Goal: Check status: Check status

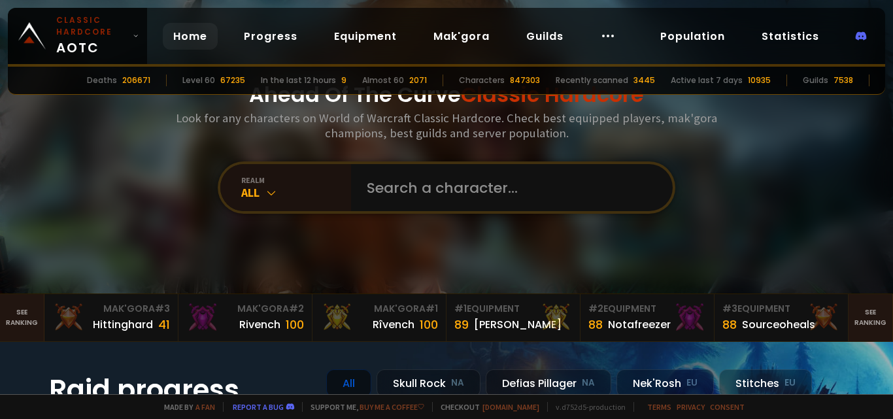
type input "[PERSON_NAME]"
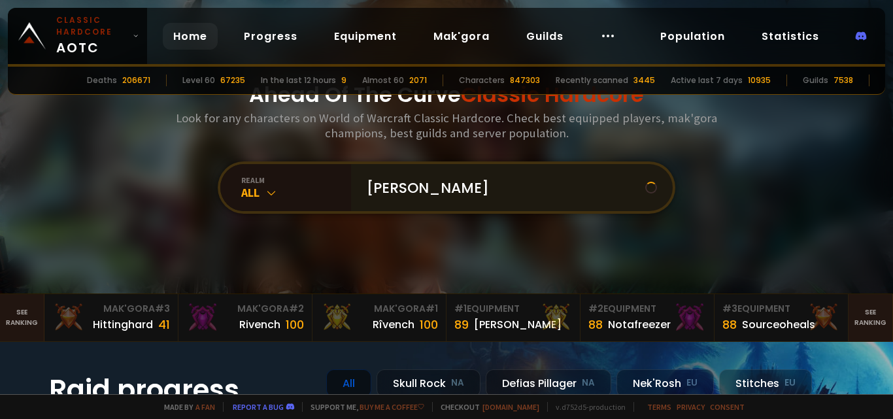
click at [423, 186] on input "[PERSON_NAME]" at bounding box center [502, 187] width 286 height 47
click at [427, 199] on input "text" at bounding box center [508, 187] width 298 height 47
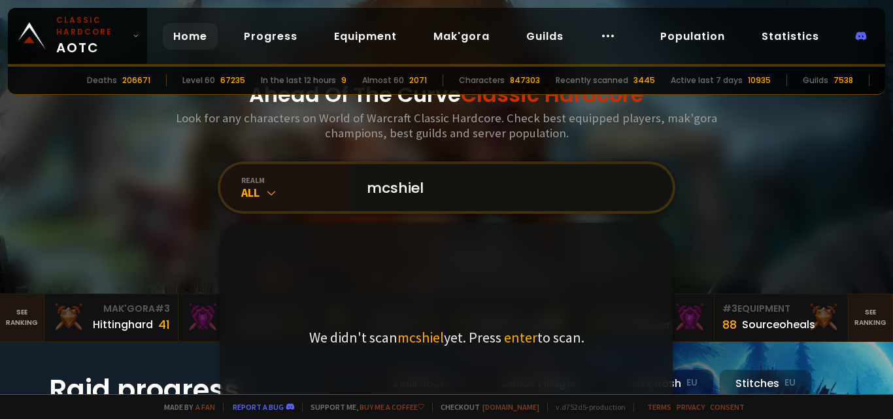
type input "mcshield"
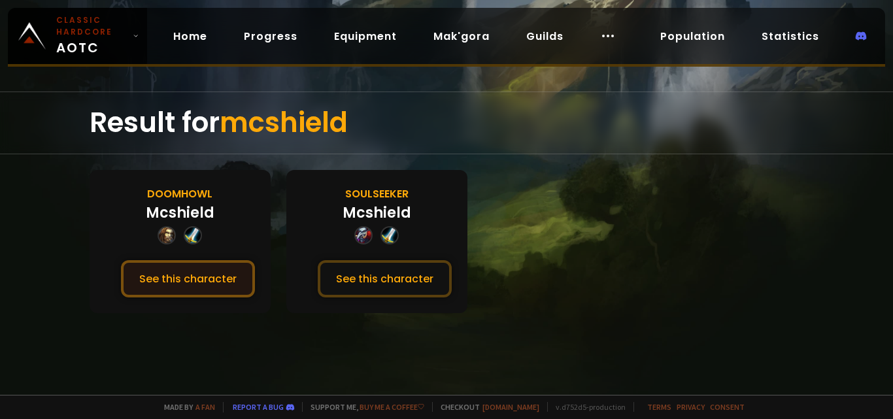
click at [244, 284] on button "See this character" at bounding box center [188, 278] width 134 height 37
